Goal: Transaction & Acquisition: Subscribe to service/newsletter

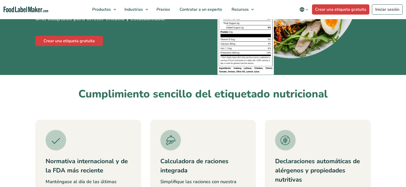
scroll to position [154, 0]
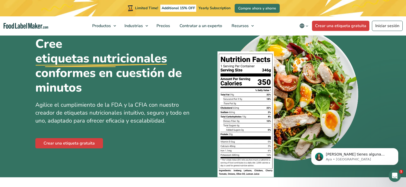
scroll to position [51, 0]
